Goal: Task Accomplishment & Management: Manage account settings

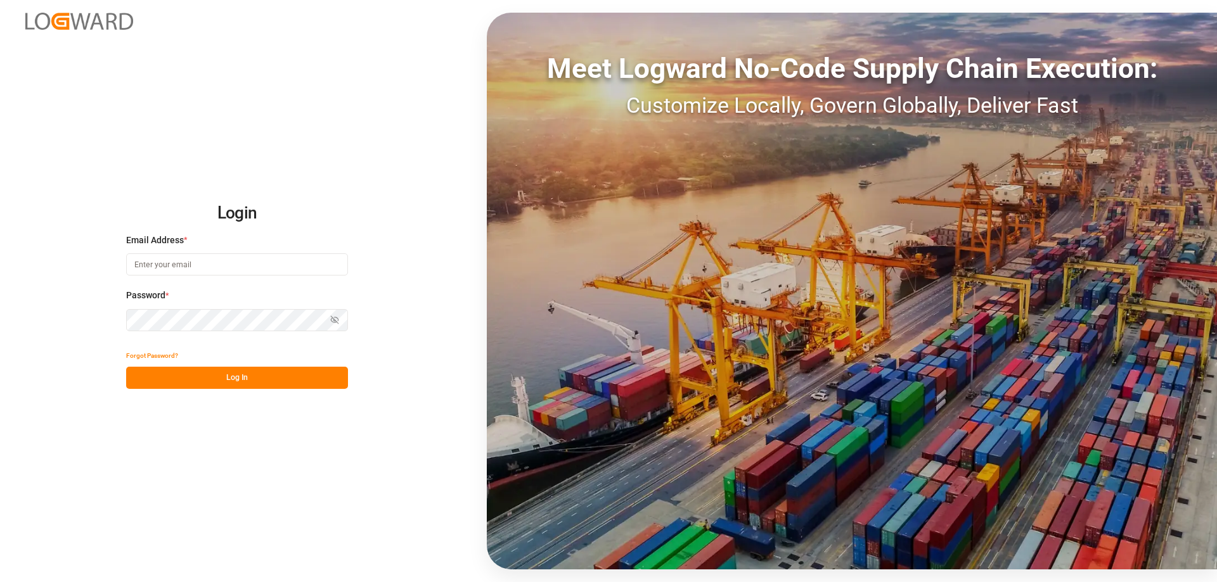
click at [160, 262] on input at bounding box center [237, 264] width 222 height 22
type input "[EMAIL_ADDRESS][DOMAIN_NAME]"
click at [78, 322] on div "Login Email Address * sas.leipzig@lit.de Password * Show password Forgot Passwo…" at bounding box center [608, 291] width 1217 height 582
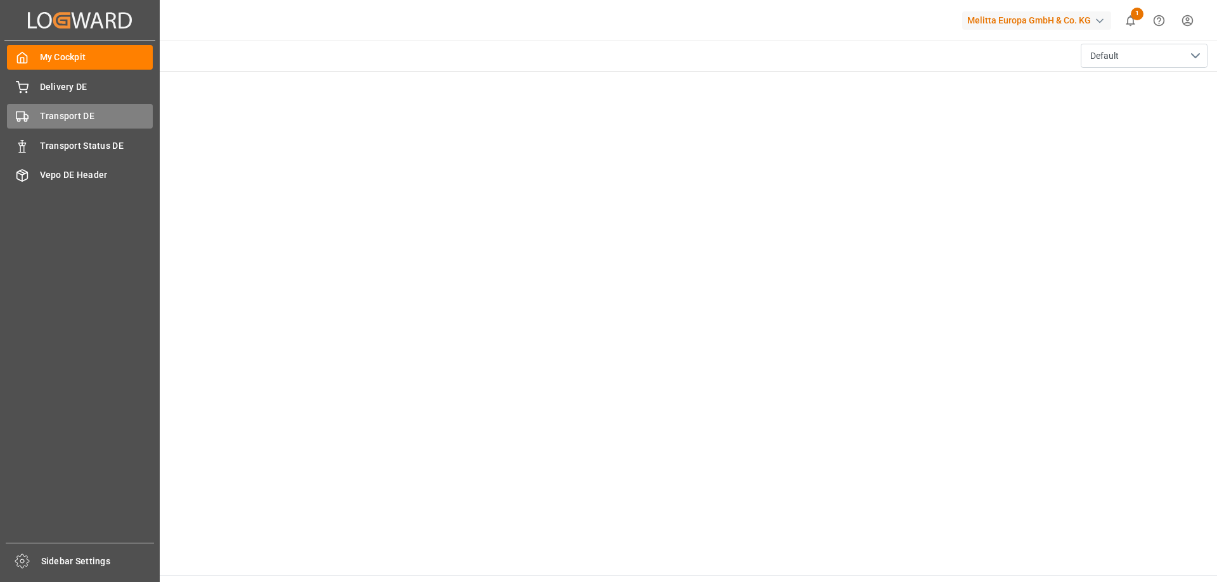
click at [58, 118] on span "Transport DE" at bounding box center [96, 116] width 113 height 13
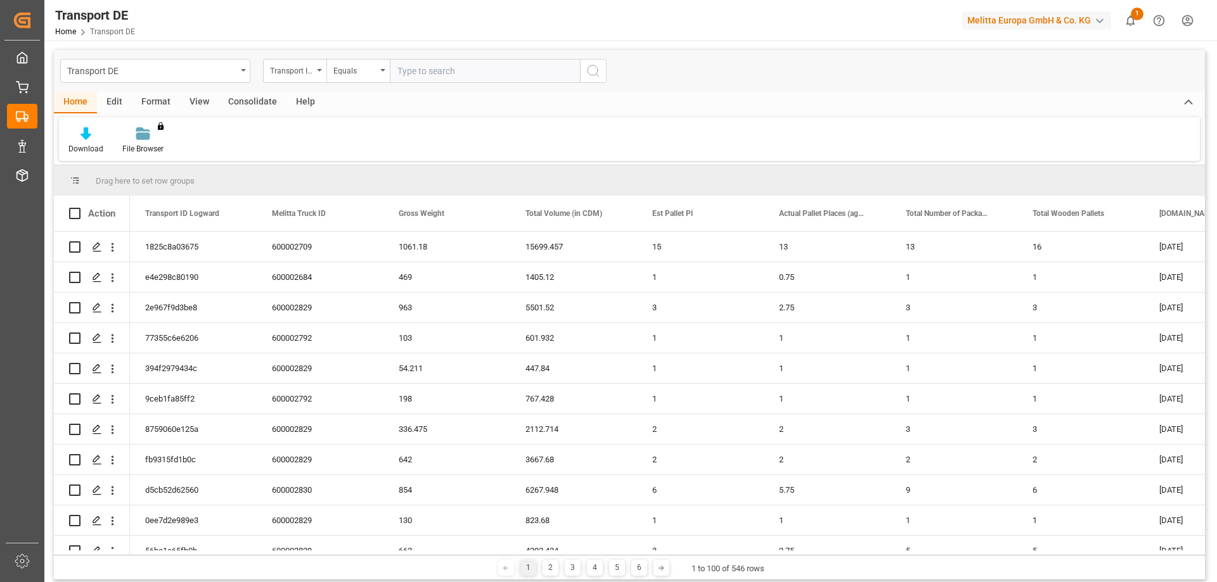
click at [427, 68] on input "text" at bounding box center [485, 71] width 190 height 24
paste input "d5cb52d62560"
type input "d5cb52d62560"
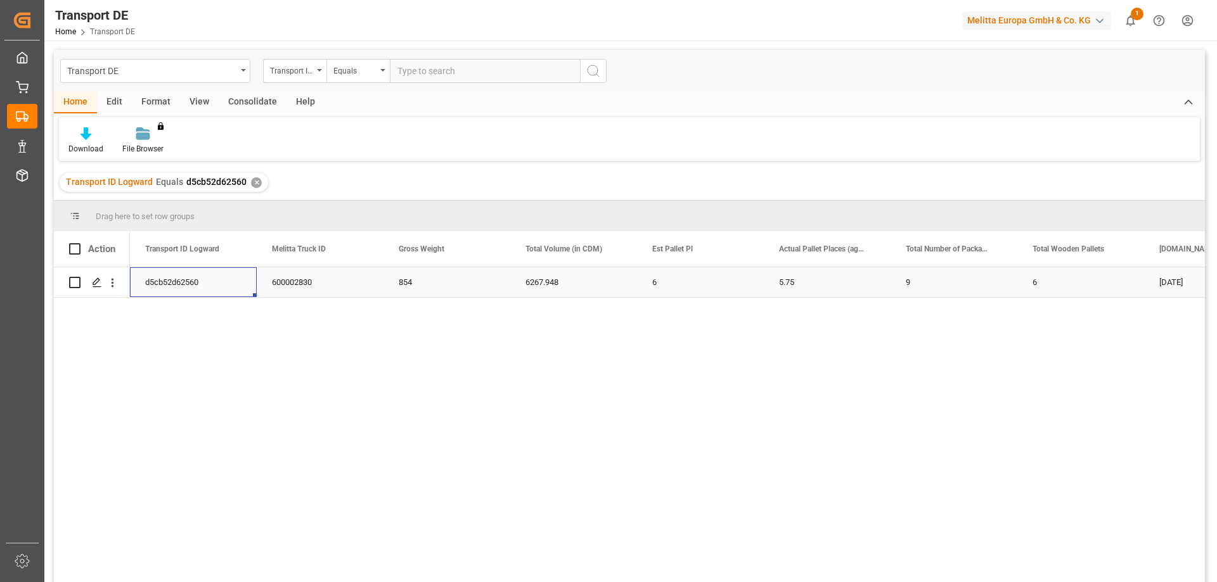
click at [179, 285] on div "d5cb52d62560" at bounding box center [193, 282] width 127 height 30
click at [112, 284] on icon "open menu" at bounding box center [113, 283] width 3 height 9
click at [187, 312] on span "Open in new tab" at bounding box center [195, 309] width 115 height 13
click at [444, 279] on div "854" at bounding box center [446, 282] width 127 height 30
drag, startPoint x: 723, startPoint y: 274, endPoint x: 821, endPoint y: 278, distance: 97.7
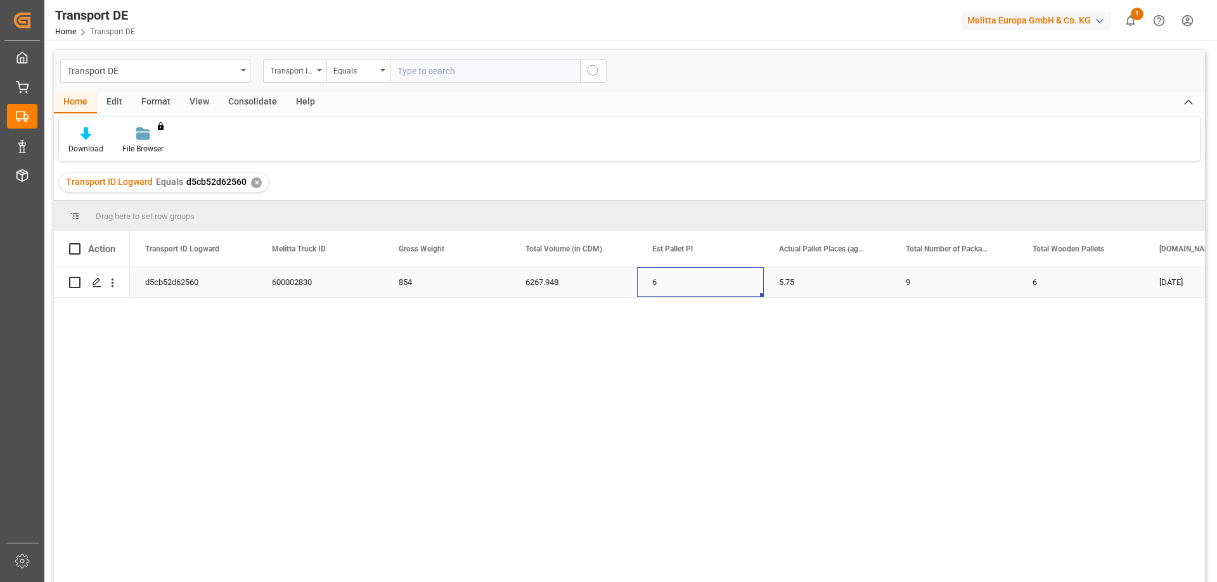
click at [741, 276] on div "6" at bounding box center [700, 282] width 127 height 30
click at [921, 285] on div "9" at bounding box center [953, 282] width 127 height 30
click at [113, 281] on icon "open menu" at bounding box center [112, 282] width 13 height 13
click at [172, 307] on span "Open in new tab" at bounding box center [195, 309] width 115 height 13
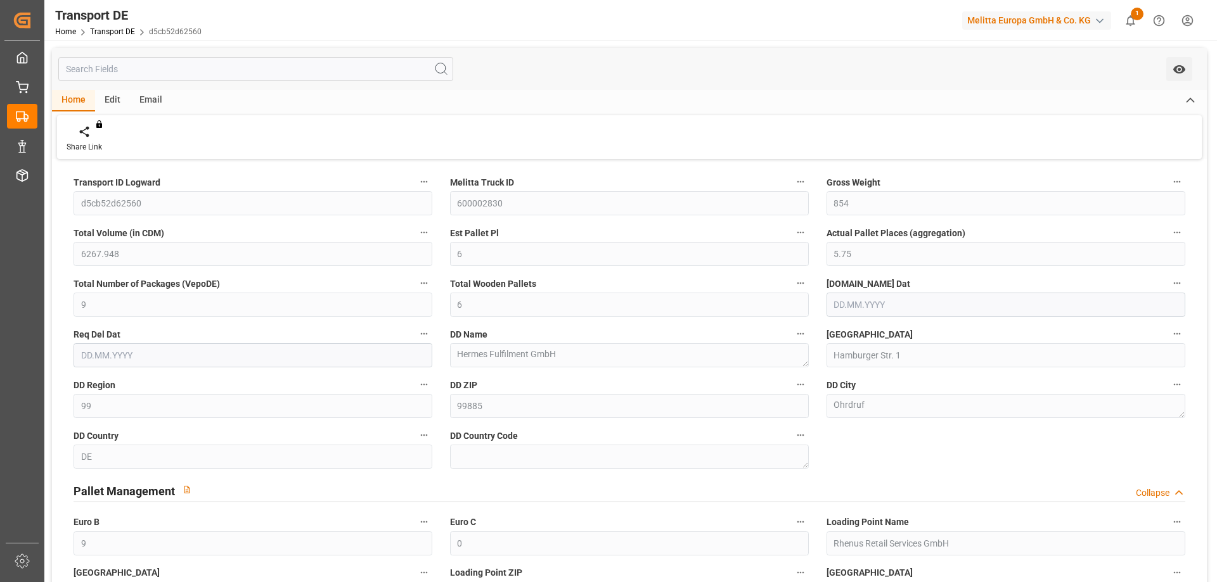
type input "854"
type input "6267.948"
type input "6"
type input "5.75"
type input "9"
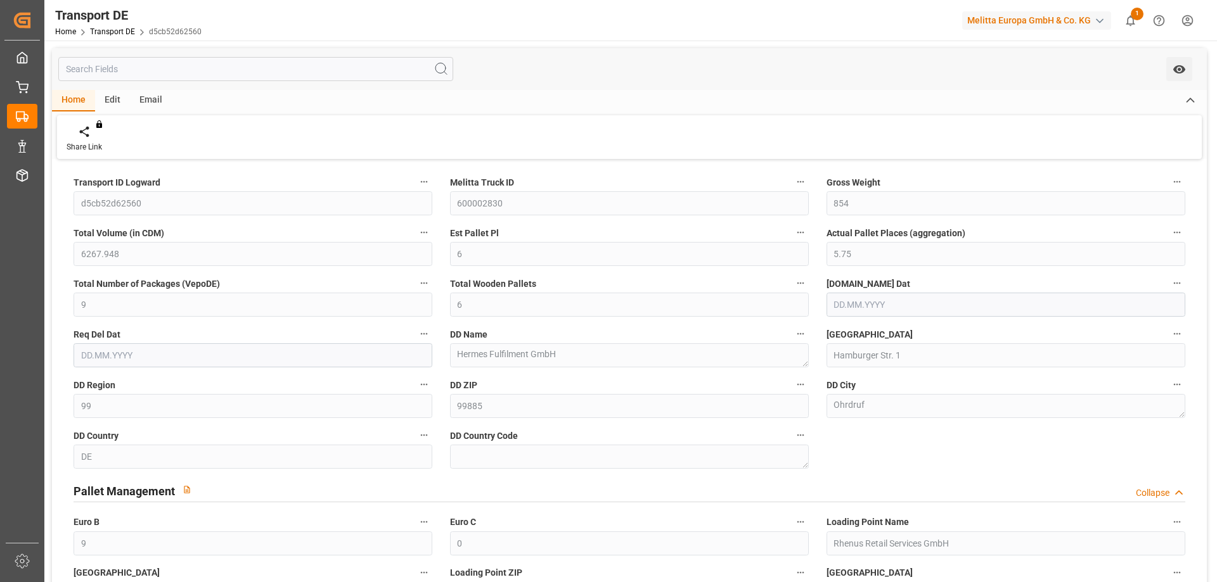
type input "6"
type input "99"
type input "9"
type input "0"
type input "[DATE]"
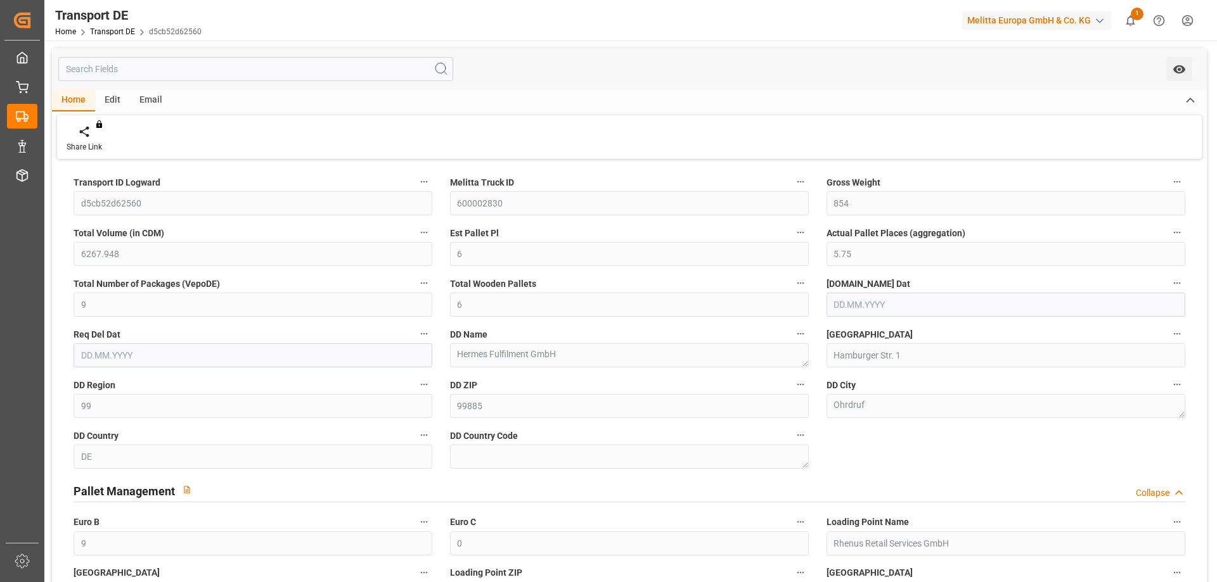
type input "[DATE]"
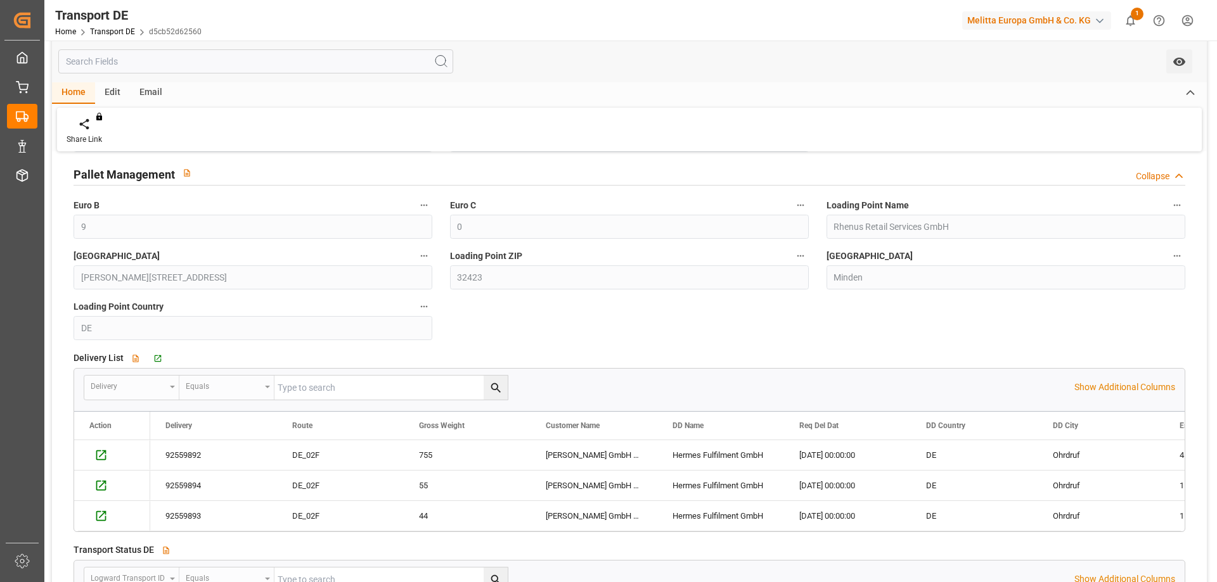
scroll to position [380, 0]
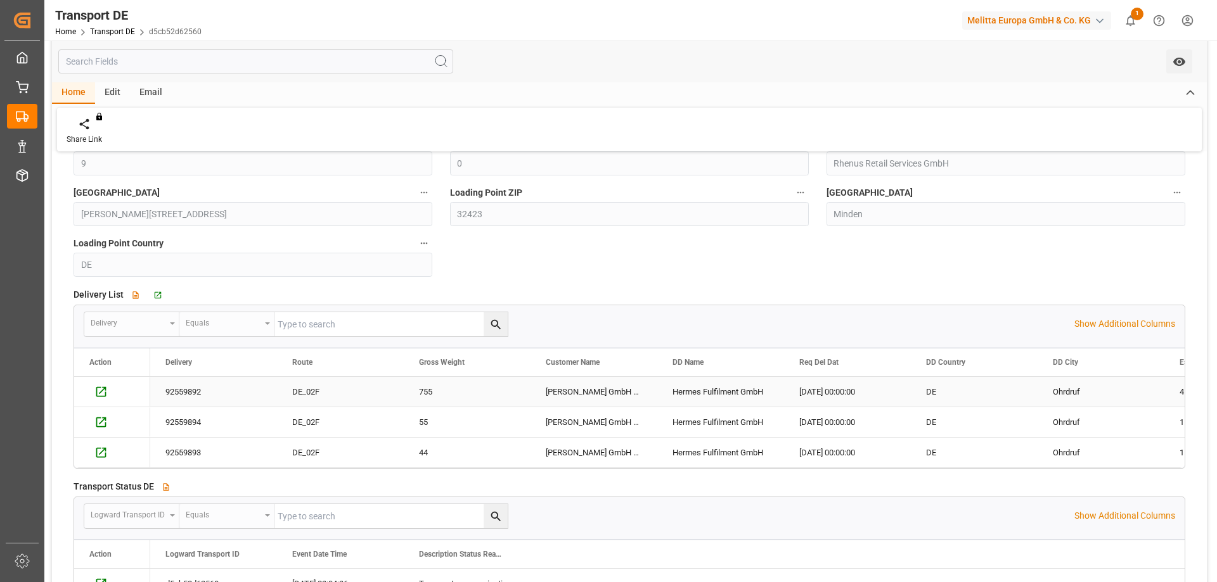
click at [183, 388] on div "92559892" at bounding box center [213, 392] width 127 height 30
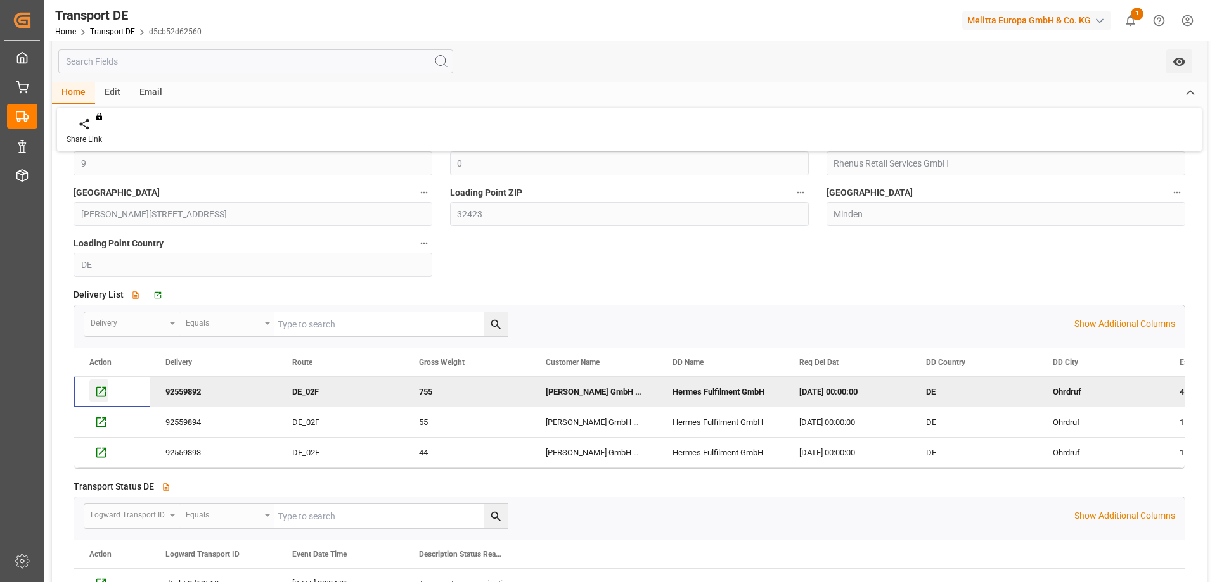
click at [99, 390] on icon "Press SPACE to deselect this row." at bounding box center [100, 391] width 13 height 13
click at [101, 420] on icon "Press SPACE to select this row." at bounding box center [100, 422] width 13 height 13
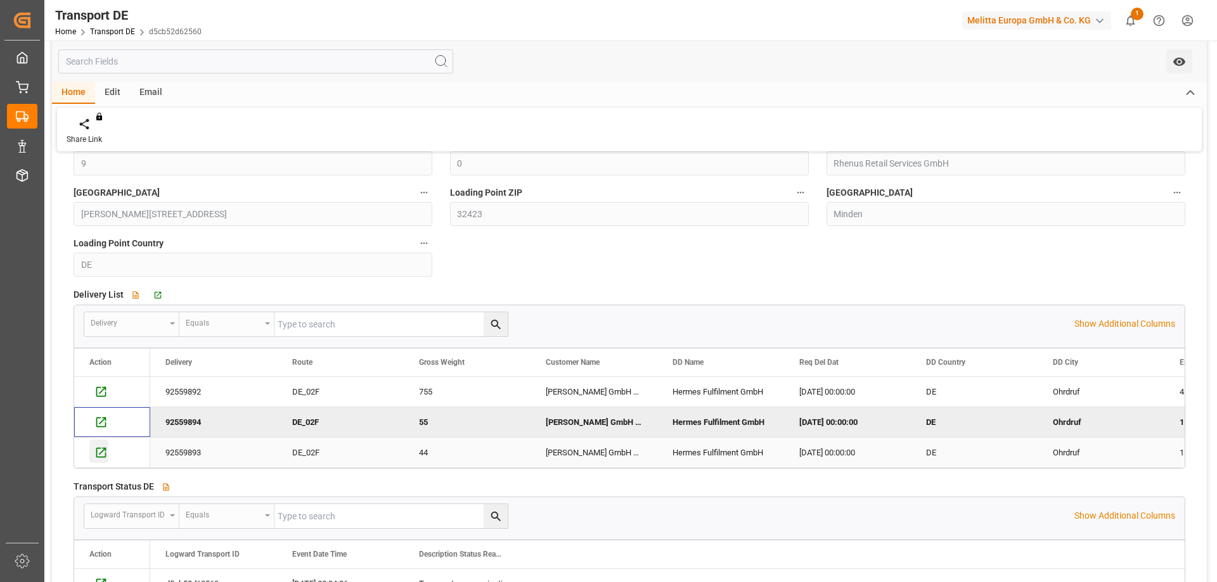
click at [103, 450] on icon "Press SPACE to select this row." at bounding box center [100, 452] width 13 height 13
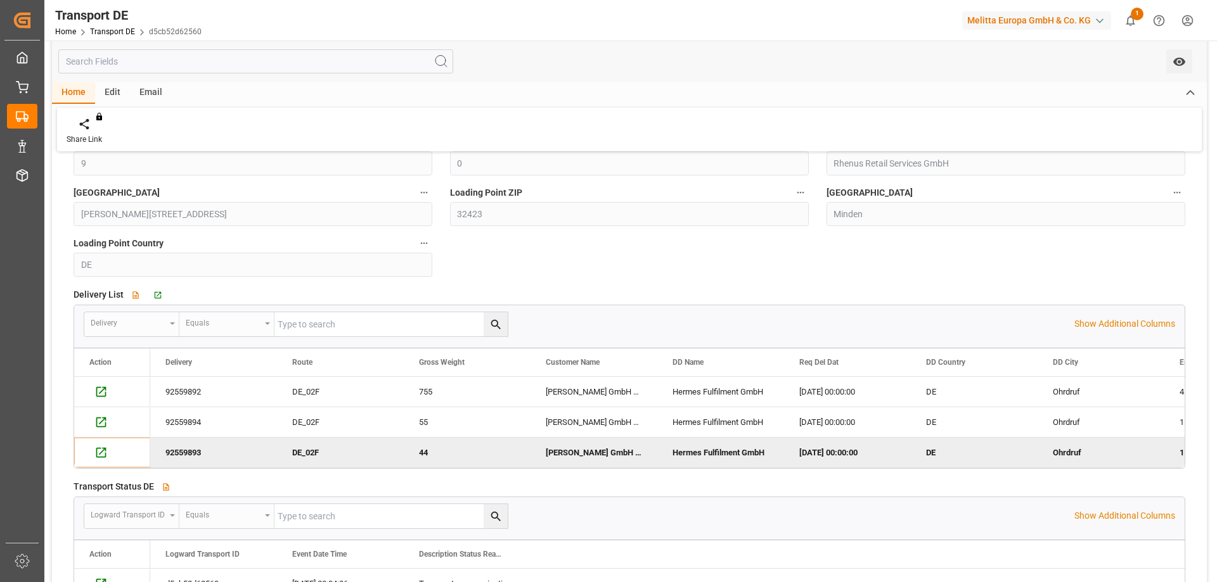
click at [559, 271] on div "Transport ID Logward d5cb52d62560 Melitta Truck ID 600002830 Gross Weight 854 T…" at bounding box center [629, 202] width 1155 height 838
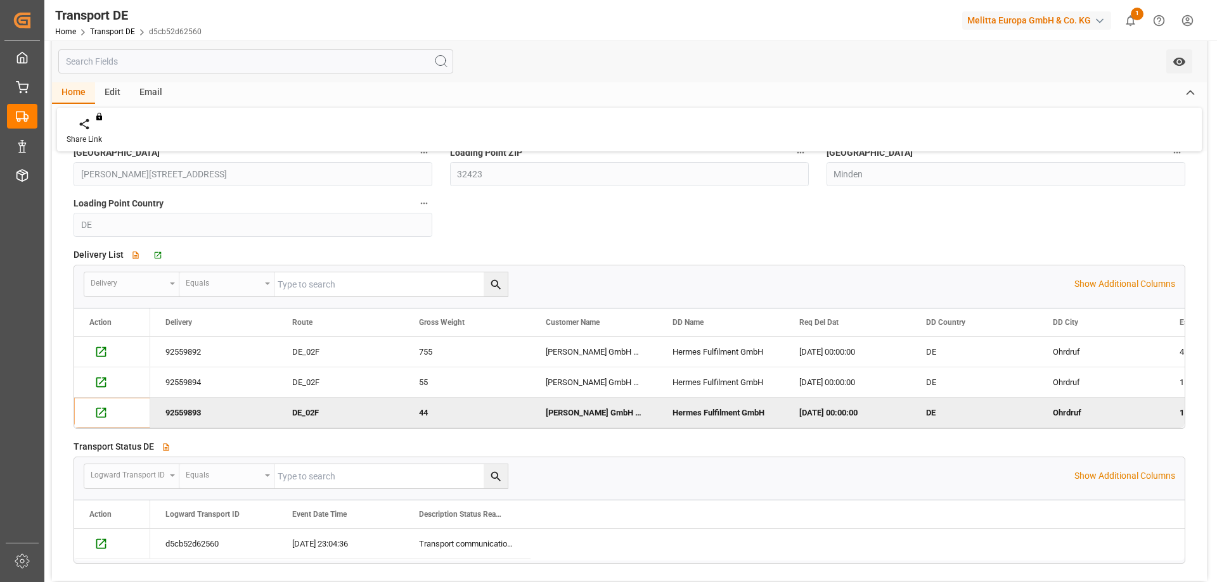
scroll to position [293, 0]
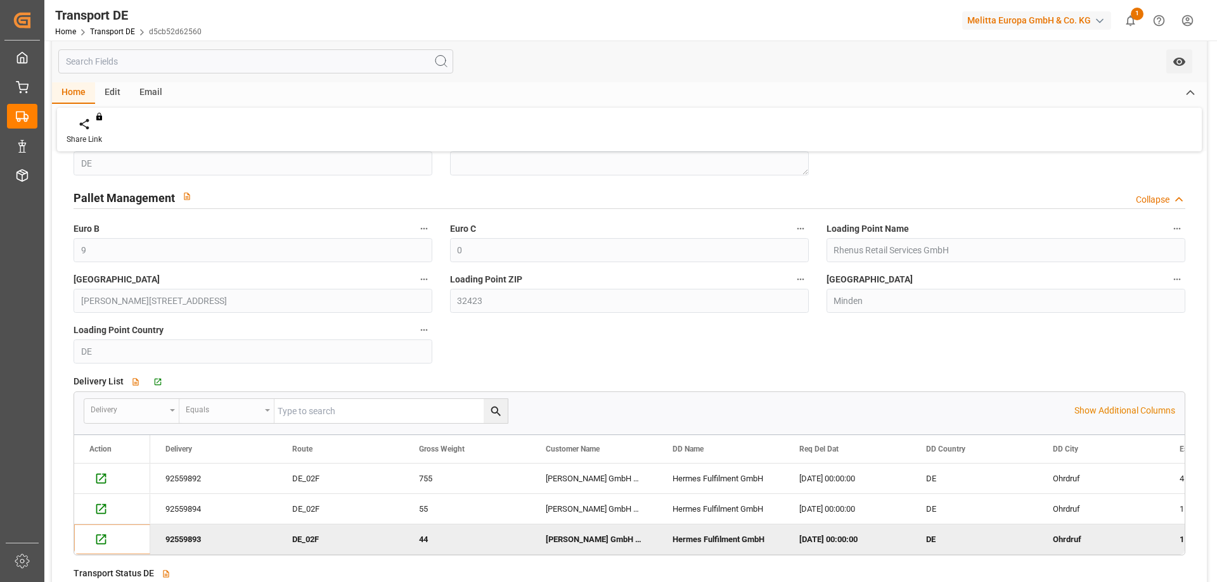
click at [1160, 195] on div "Collapse" at bounding box center [1153, 199] width 34 height 13
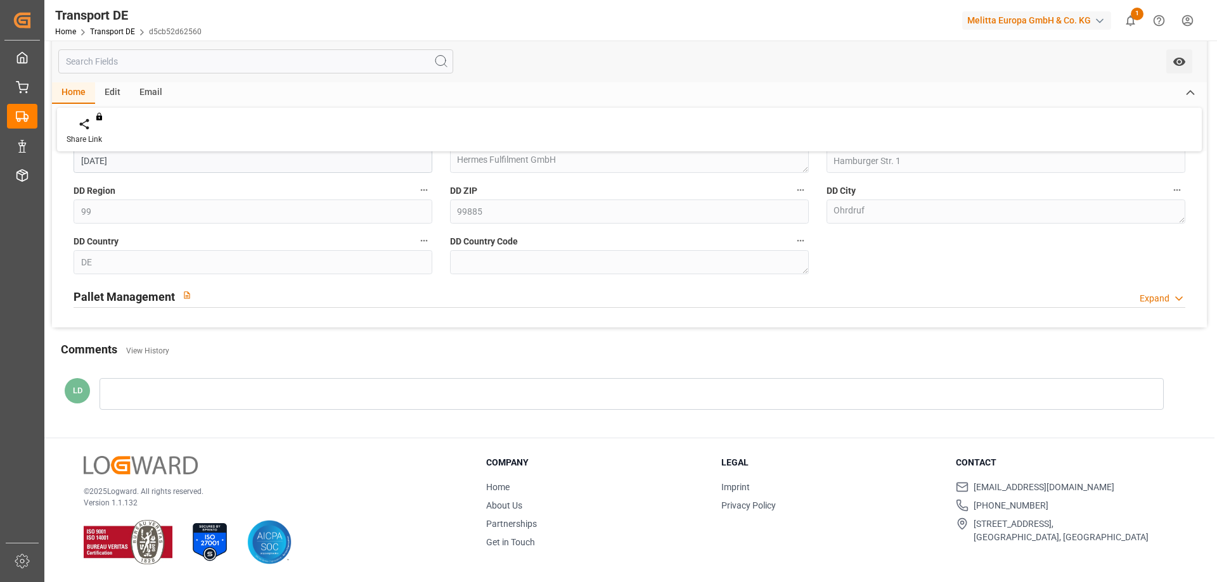
scroll to position [0, 0]
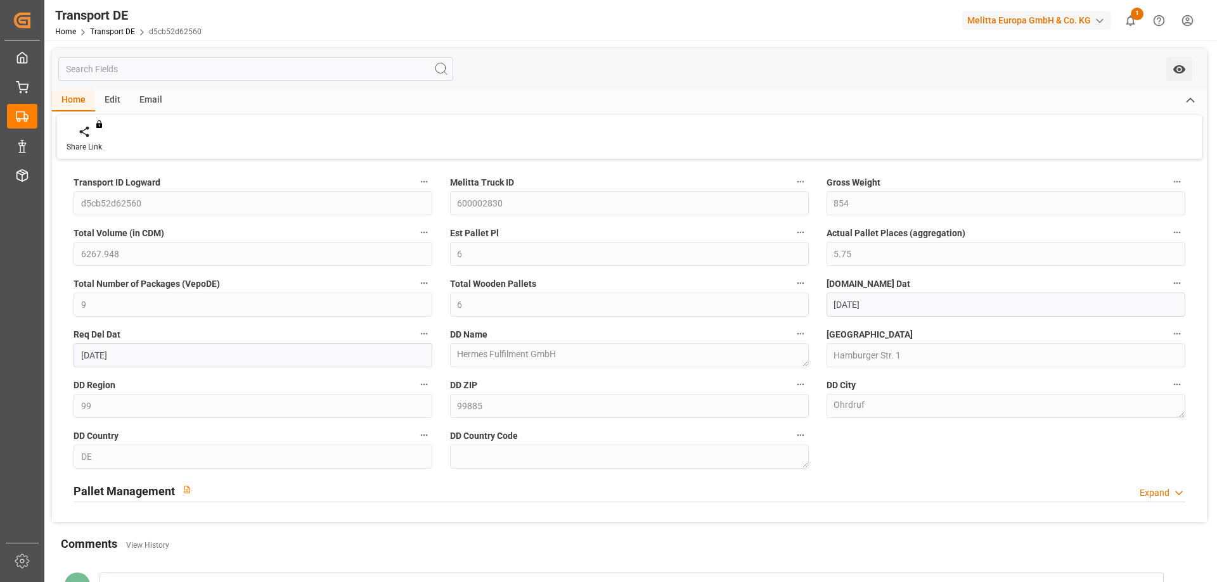
click at [335, 387] on label "DD Region" at bounding box center [253, 385] width 359 height 18
click at [416, 387] on button "DD Region" at bounding box center [424, 384] width 16 height 16
click at [373, 120] on div at bounding box center [608, 291] width 1217 height 582
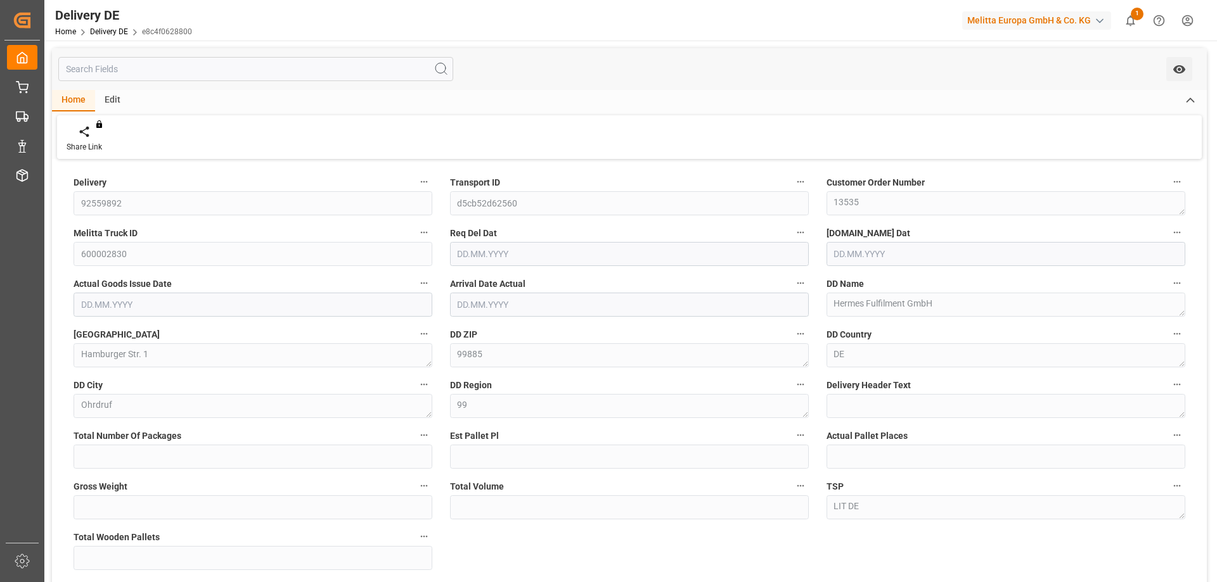
type input "7"
type input "4"
type input "3.75"
type input "755"
type input "5550.12"
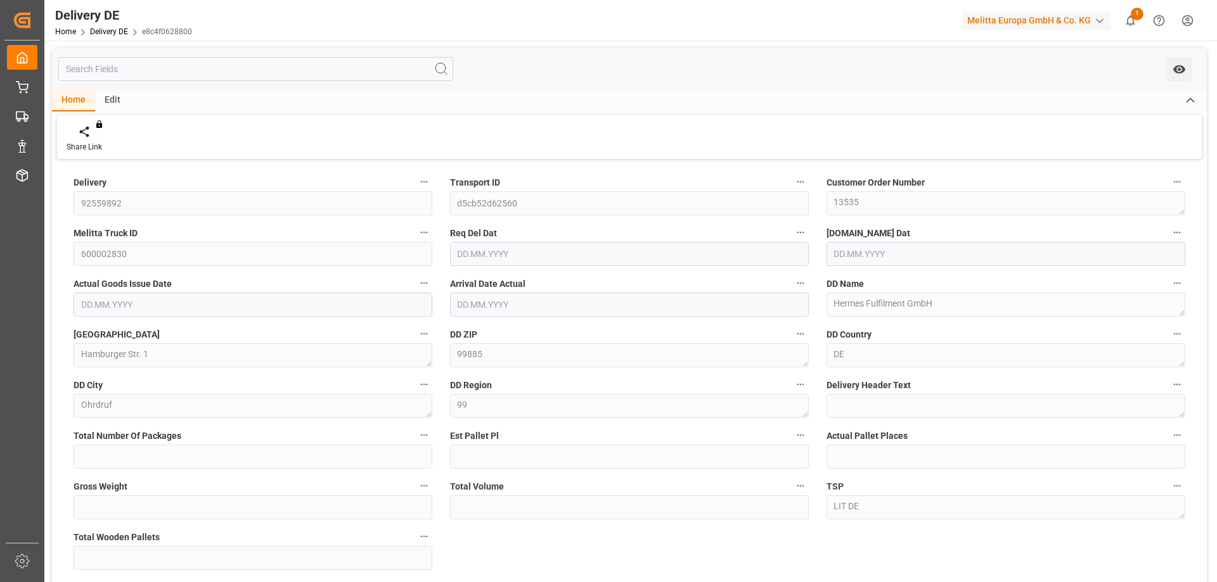
type input "4"
type input "[DATE]"
type input "1"
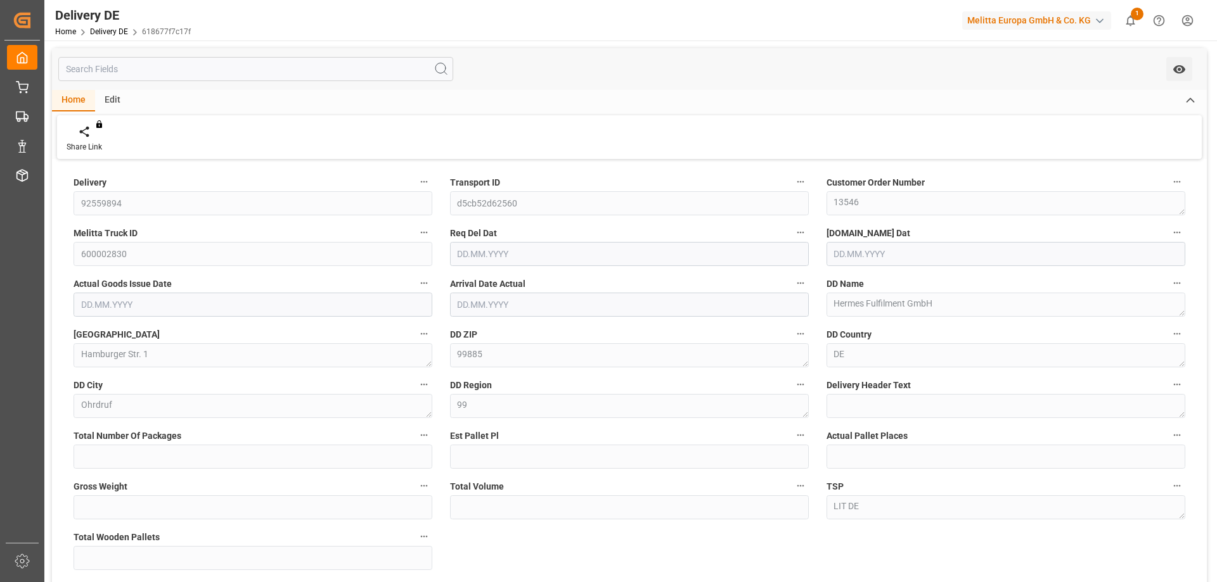
type input "1"
type input "55"
type input "393.84"
type input "1"
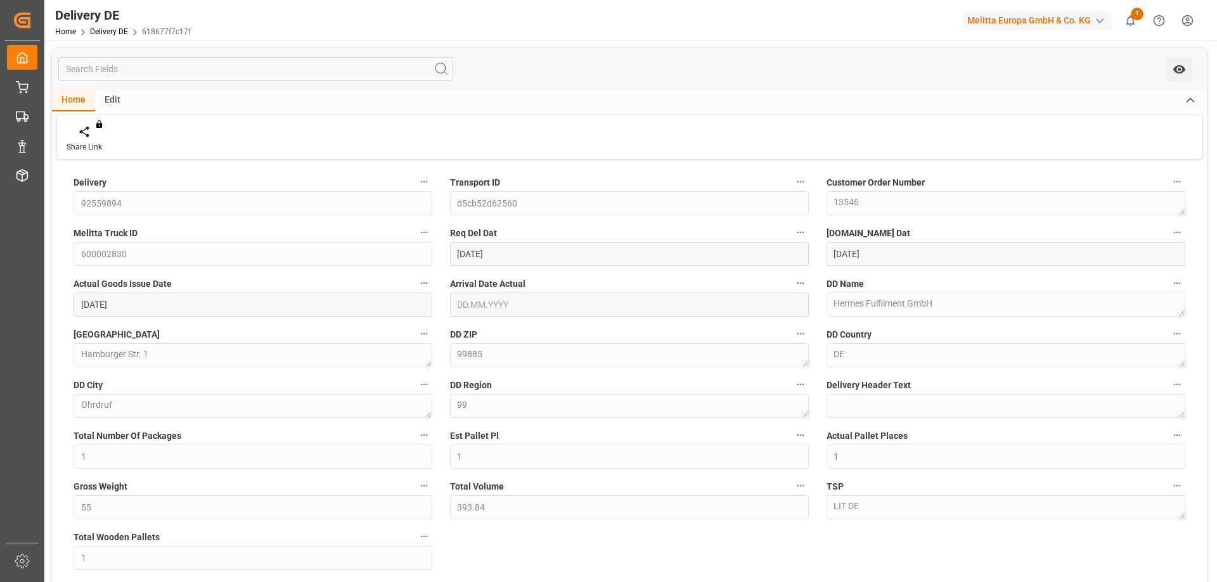
type input "[DATE]"
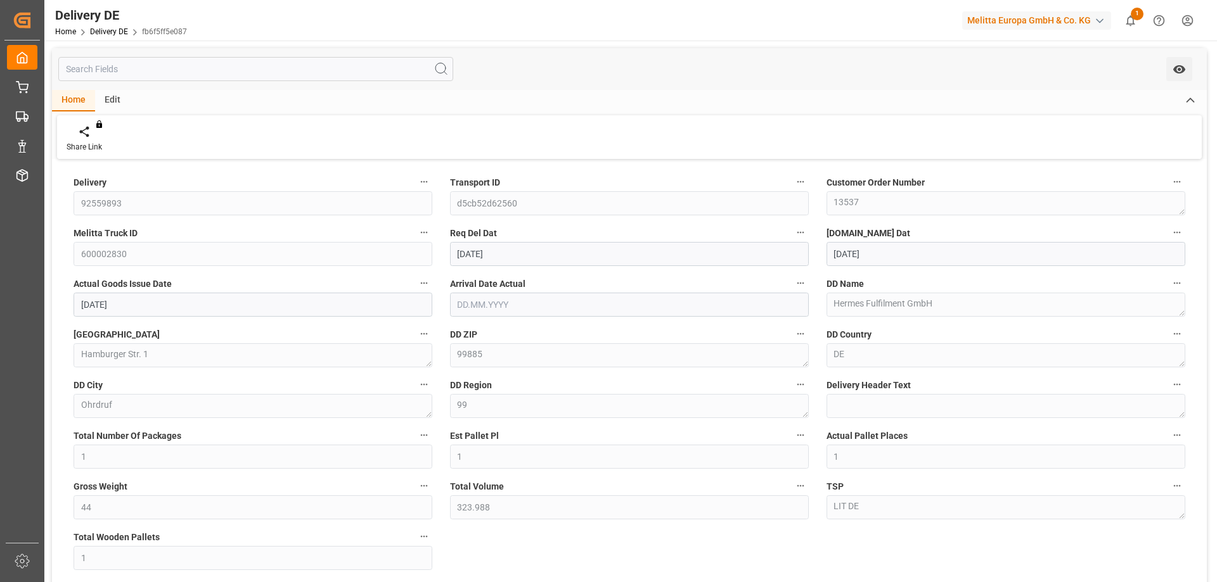
type input "23.09.2025"
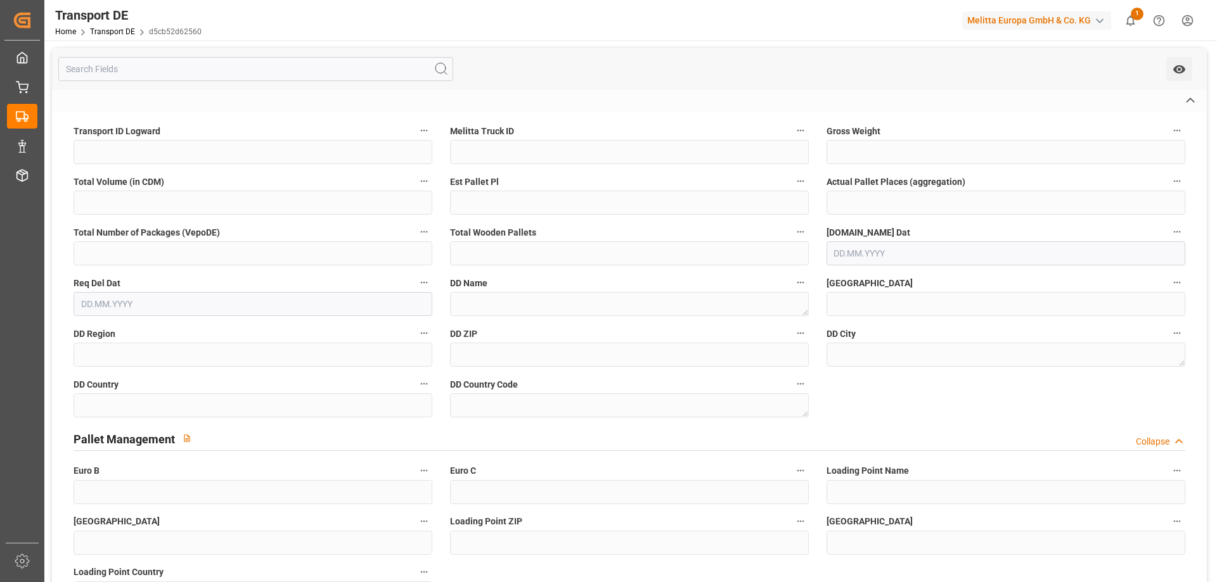
type input "d5cb52d62560"
type input "600002830"
type textarea "Hermes Fulfilment GmbH"
type input "Hamburger Str. 1"
type input "99885"
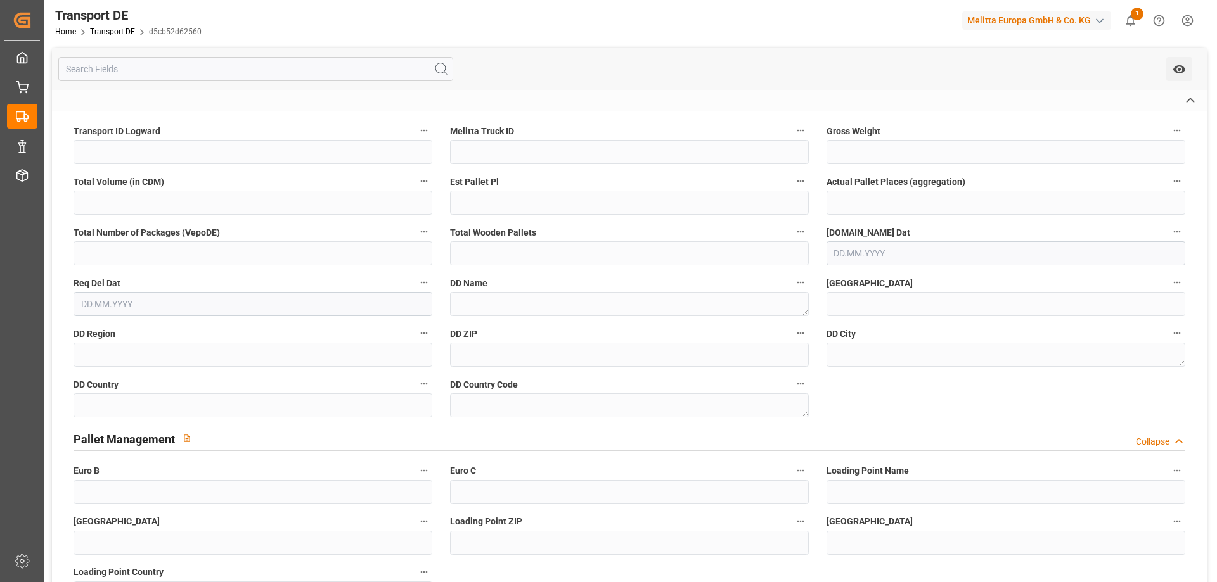
type textarea "Ohrdruf"
type input "DE"
type input "Rhenus Retail Services GmbH"
type input "Hans-Böckler-Strasse 37"
type input "32423"
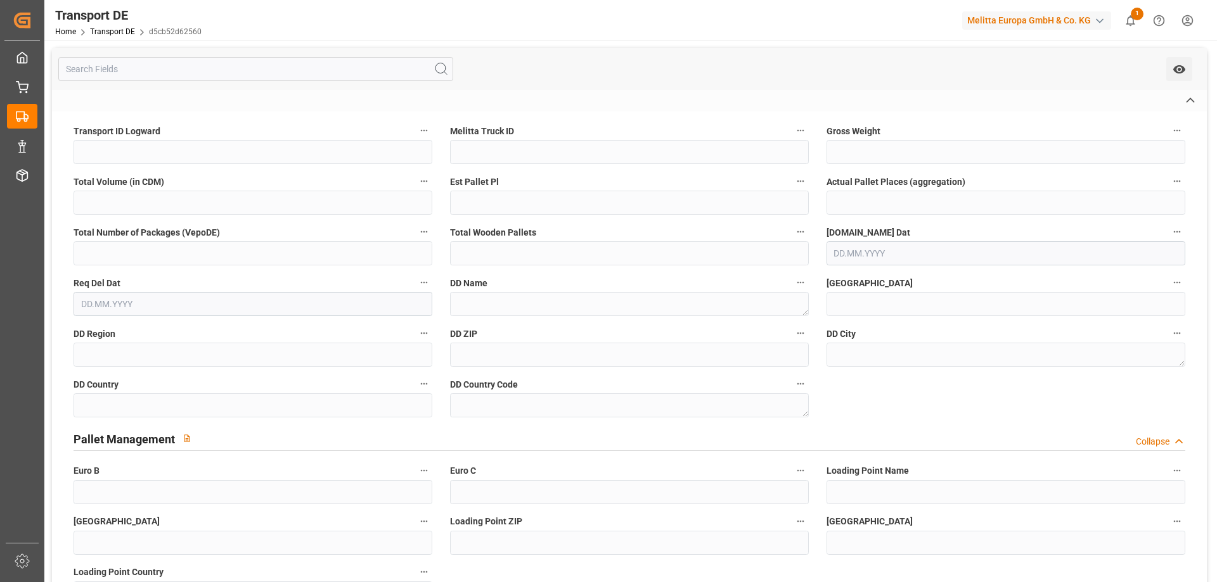
type input "Minden"
type input "DE"
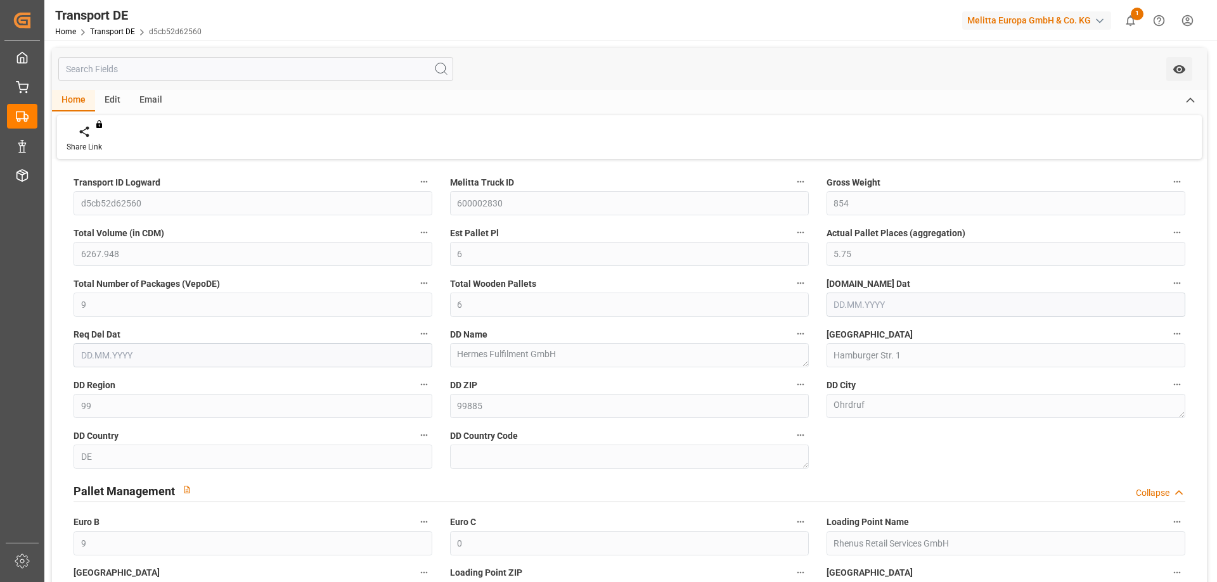
type input "854"
type input "6267.948"
type input "6"
type input "5.75"
type input "9"
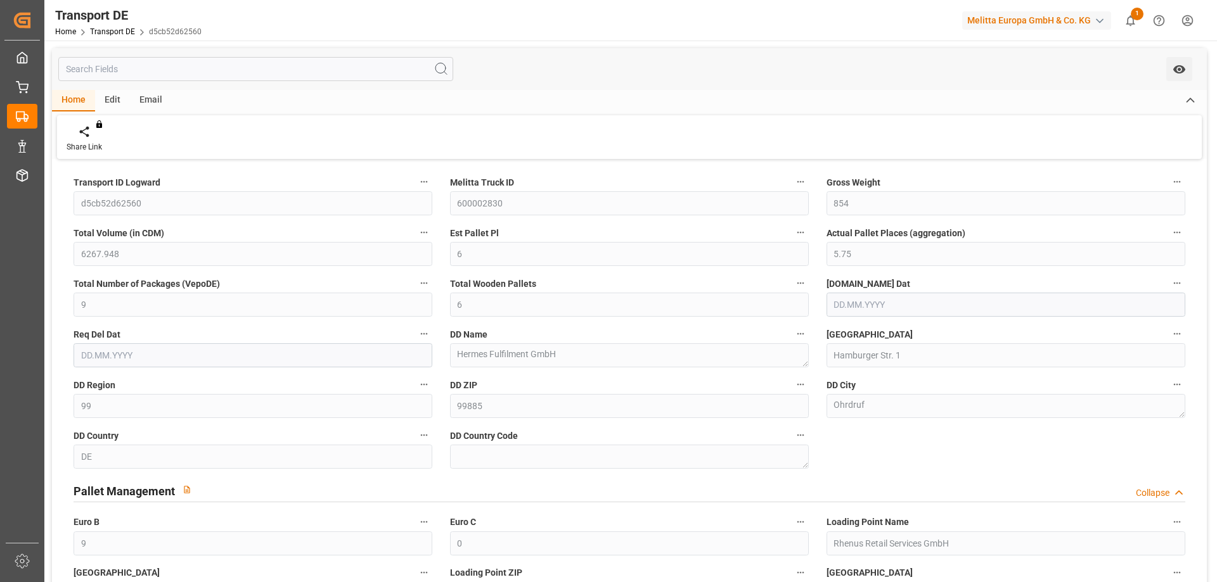
type input "6"
type input "99"
type input "9"
type input "0"
type input "[DATE]"
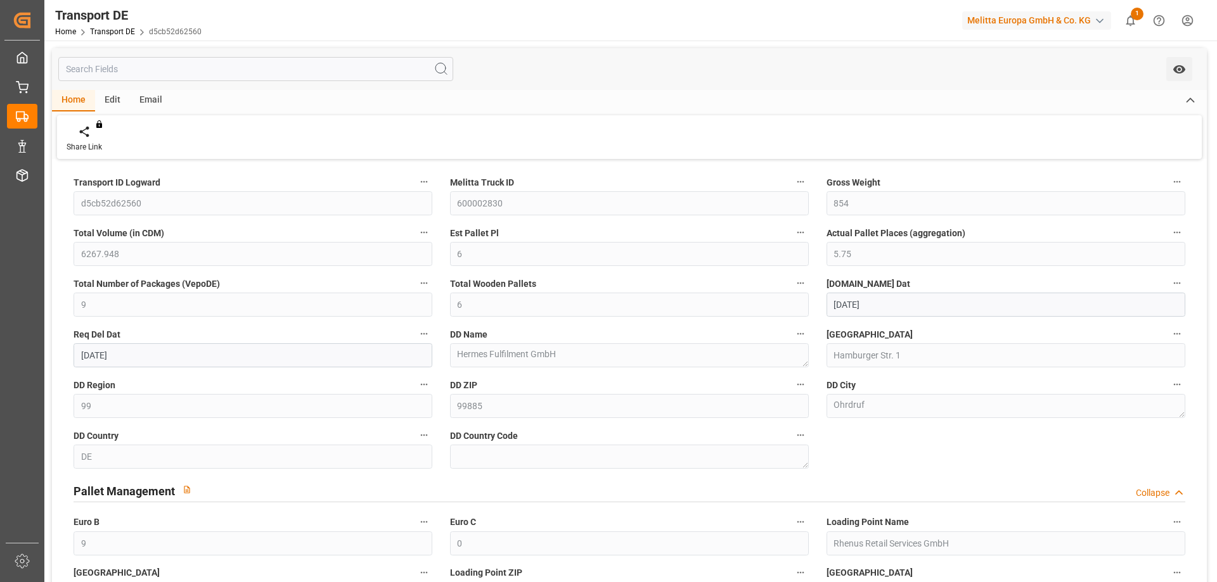
type input "[DATE]"
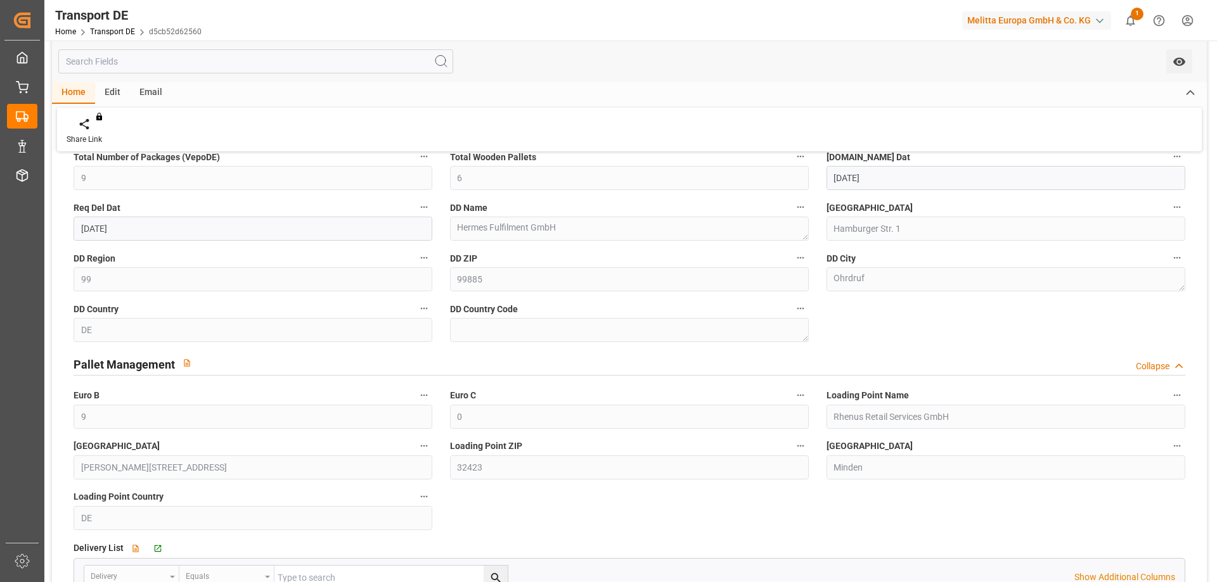
click at [300, 198] on div "Req Del Dat 02.10.2025" at bounding box center [253, 220] width 376 height 51
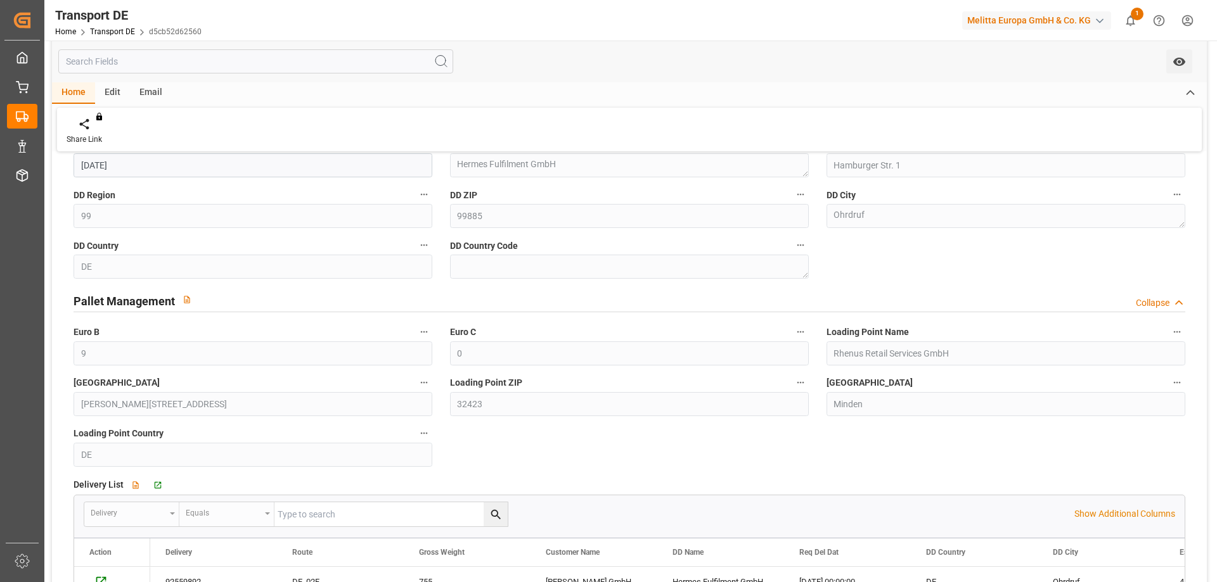
scroll to position [317, 0]
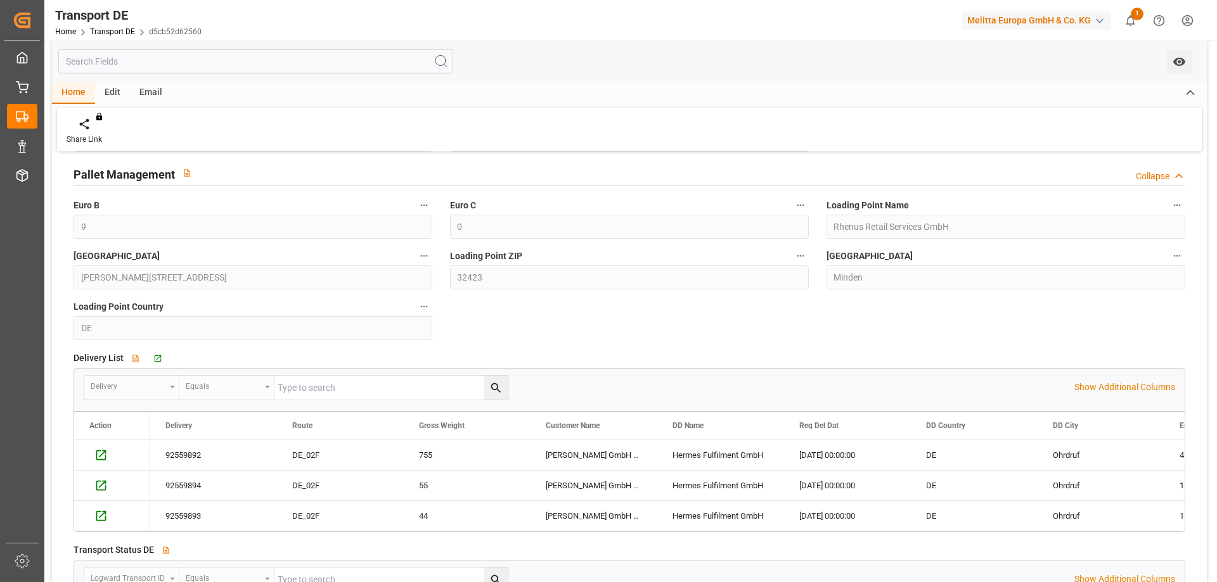
click at [609, 328] on div "Transport ID Logward d5cb52d62560 Melitta Truck ID 600002830 Gross Weight 854 T…" at bounding box center [629, 265] width 1155 height 838
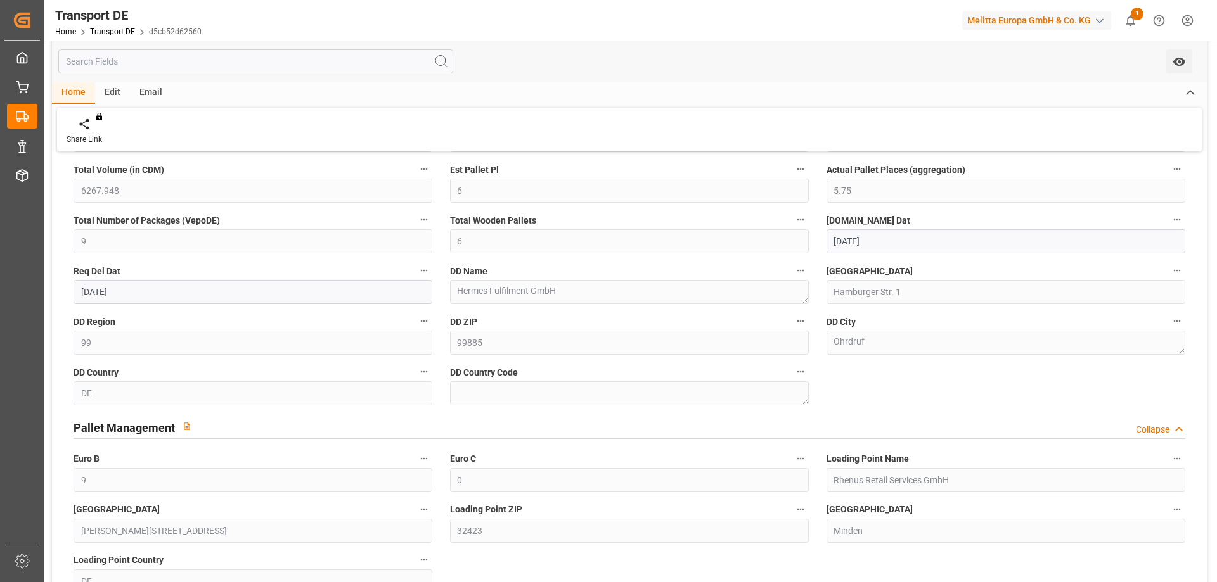
click at [368, 309] on div "DD Region 99" at bounding box center [253, 334] width 376 height 51
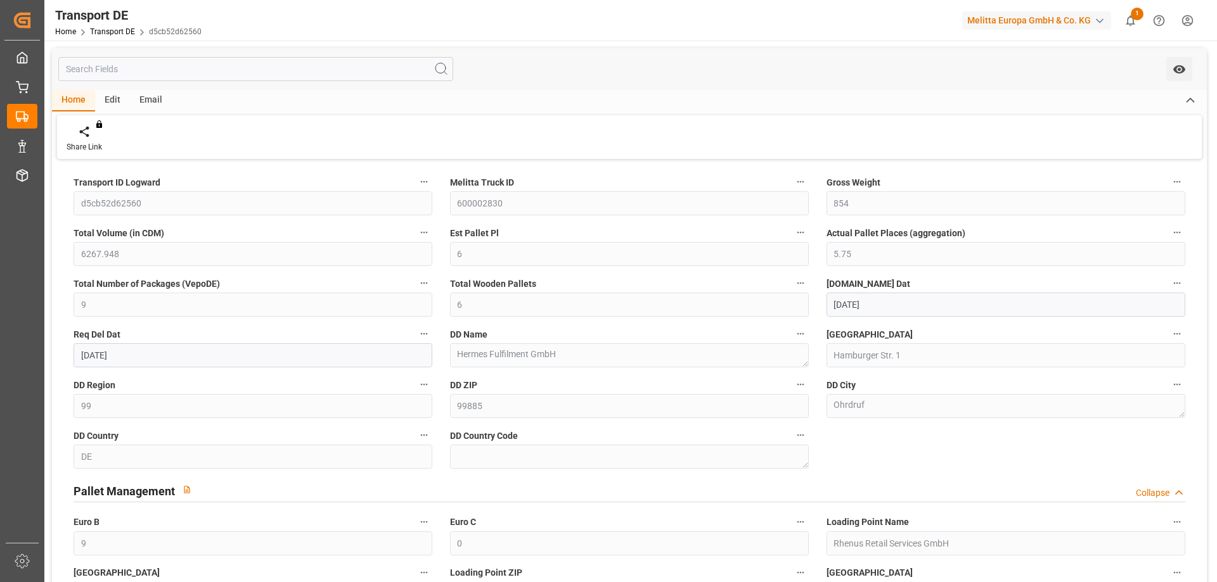
click at [670, 223] on div "Est Pallet Pl 6" at bounding box center [629, 245] width 376 height 51
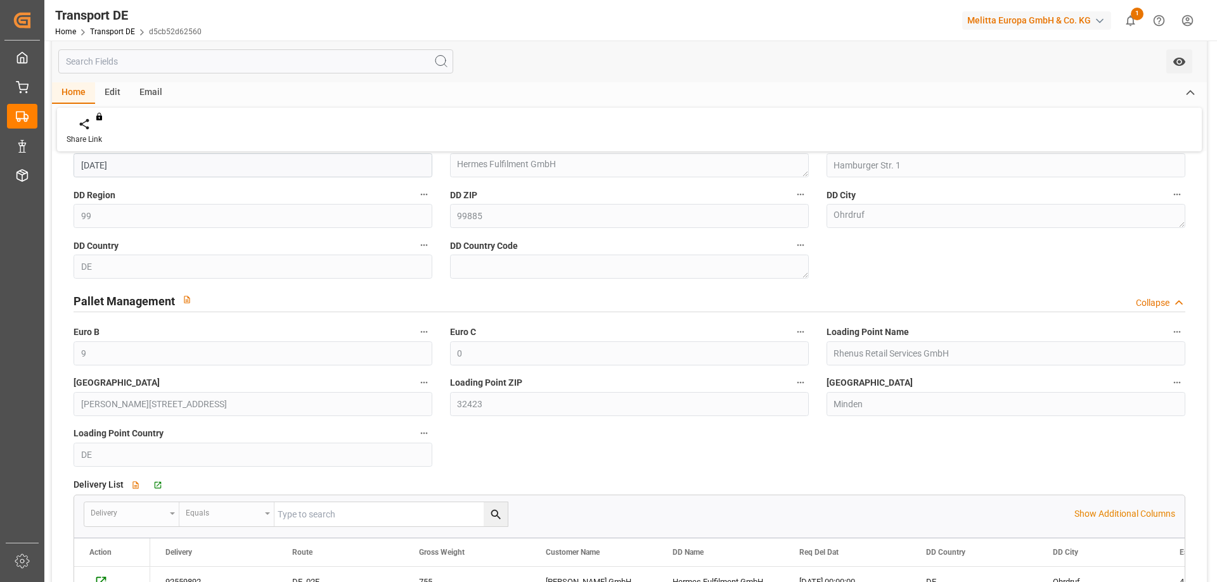
scroll to position [317, 0]
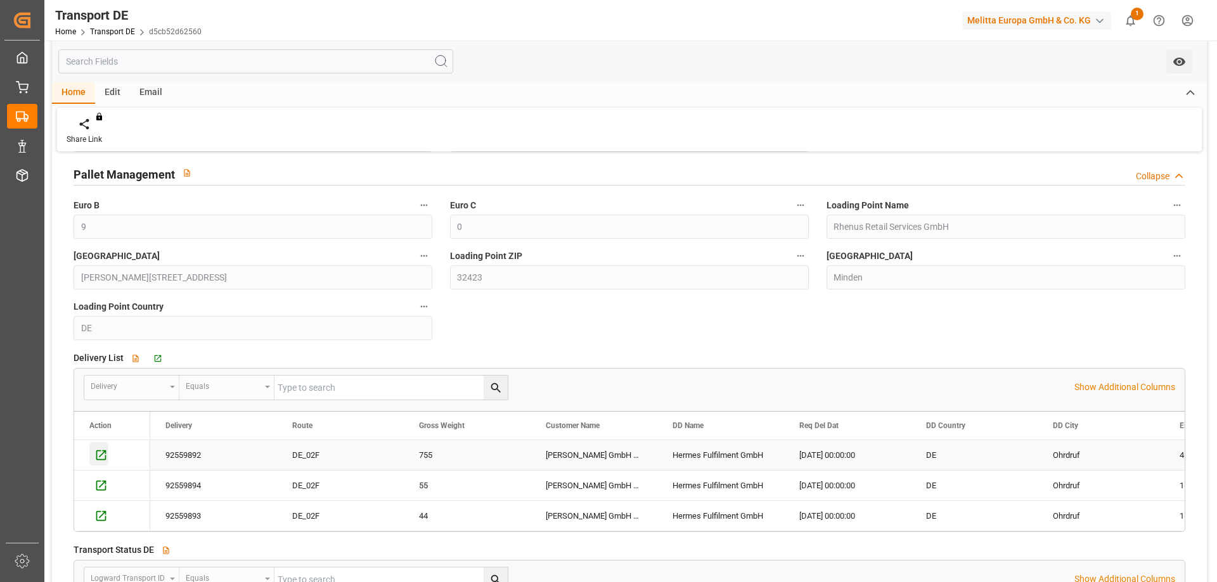
click at [99, 456] on icon "Press SPACE to select this row." at bounding box center [100, 455] width 13 height 13
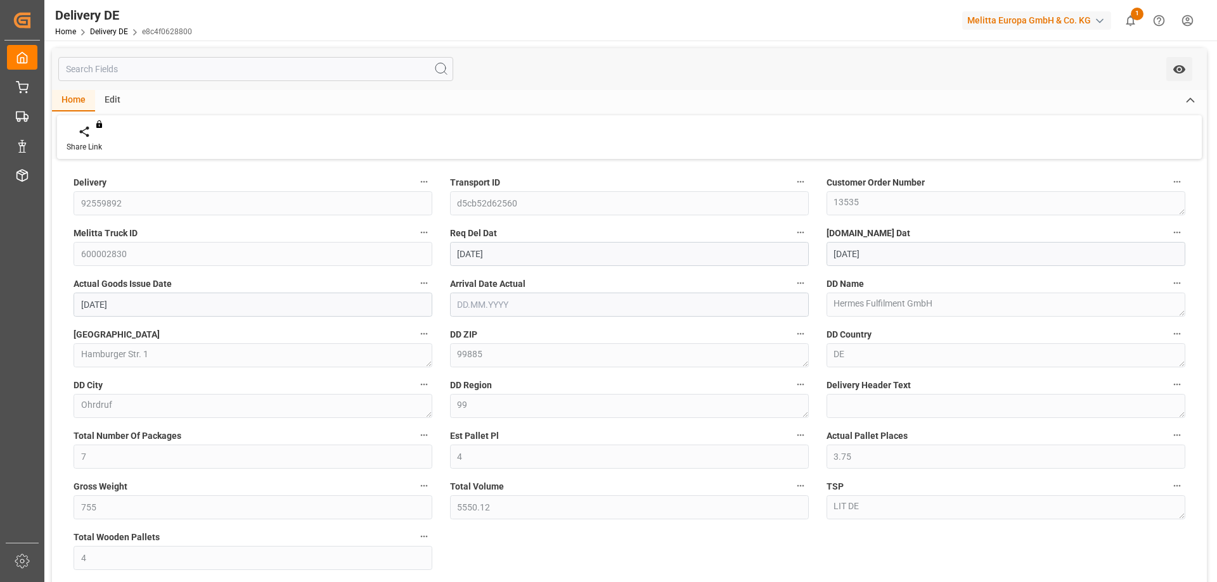
type input "[DATE]"
click at [337, 169] on div "Delivery 92559892 Transport ID d5cb52d62560 Customer Order Number 13535 Melitta…" at bounding box center [629, 429] width 1155 height 532
